Goal: Find specific page/section: Find specific page/section

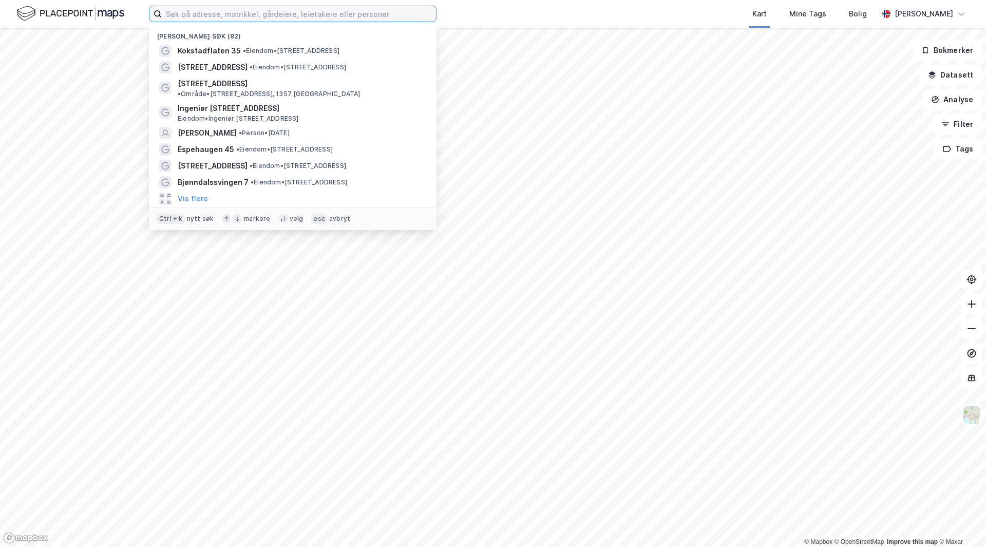
click at [214, 12] on input at bounding box center [299, 13] width 274 height 15
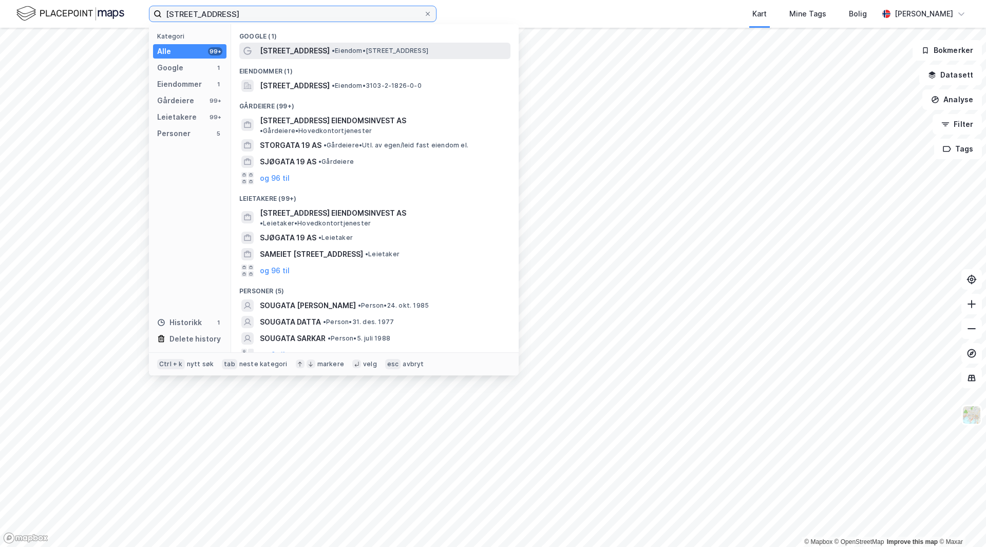
type input "[STREET_ADDRESS]"
click at [293, 56] on span "[STREET_ADDRESS]" at bounding box center [295, 51] width 70 height 12
